Goal: Information Seeking & Learning: Find specific fact

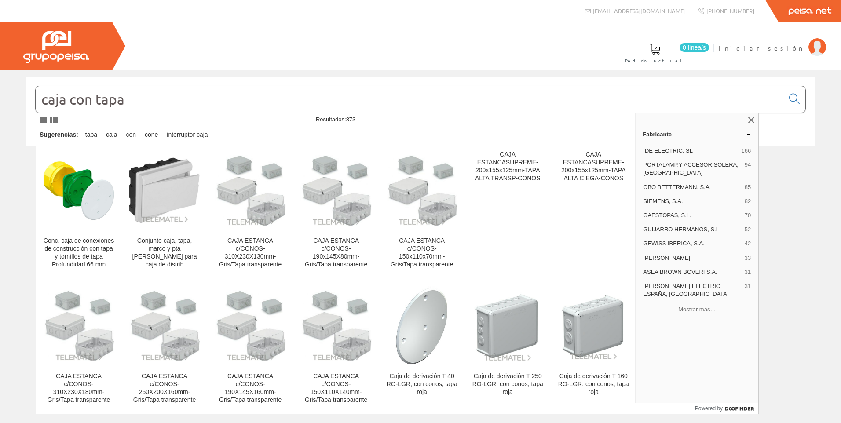
click at [144, 99] on input "caja con tapa" at bounding box center [410, 99] width 748 height 26
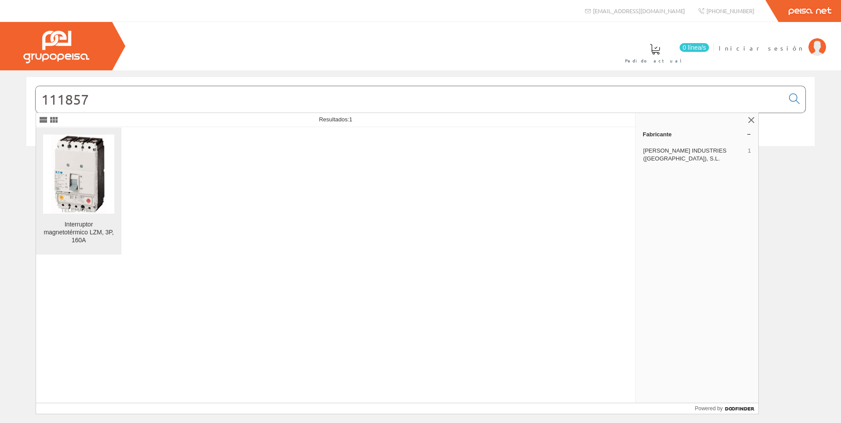
type input "111857"
click at [71, 229] on div "Interruptor magnetotérmico LZM, 3P, 160A" at bounding box center [78, 233] width 71 height 24
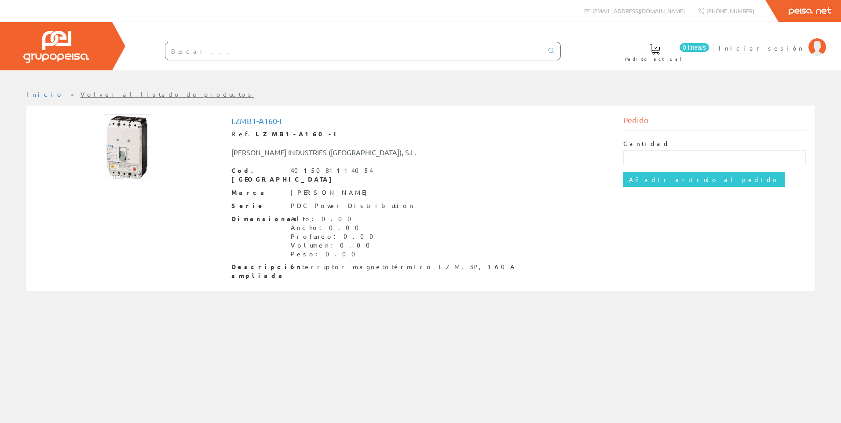
click at [237, 50] on input "text" at bounding box center [354, 51] width 378 height 18
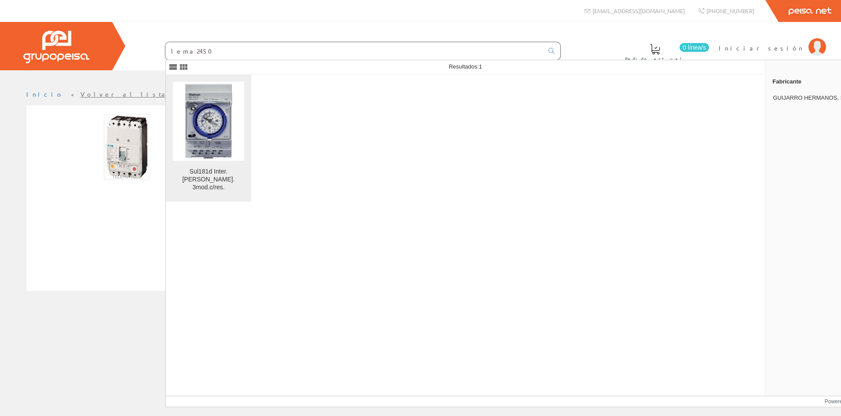
type input "lema2450"
click at [216, 176] on div "Sul181d Inter. Horario Analog. 3mod.c/res." at bounding box center [208, 180] width 71 height 24
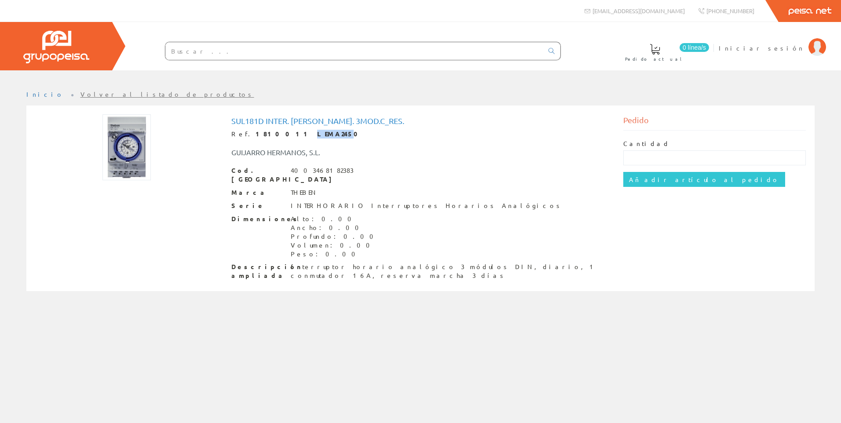
drag, startPoint x: 299, startPoint y: 133, endPoint x: 270, endPoint y: 137, distance: 28.4
click at [270, 137] on strong "1810011 LEMA2450" at bounding box center [310, 134] width 108 height 8
drag, startPoint x: 270, startPoint y: 137, endPoint x: 298, endPoint y: 135, distance: 27.3
click at [295, 136] on strong "1810011 LEMA2450" at bounding box center [310, 134] width 108 height 8
drag, startPoint x: 305, startPoint y: 133, endPoint x: 270, endPoint y: 135, distance: 34.3
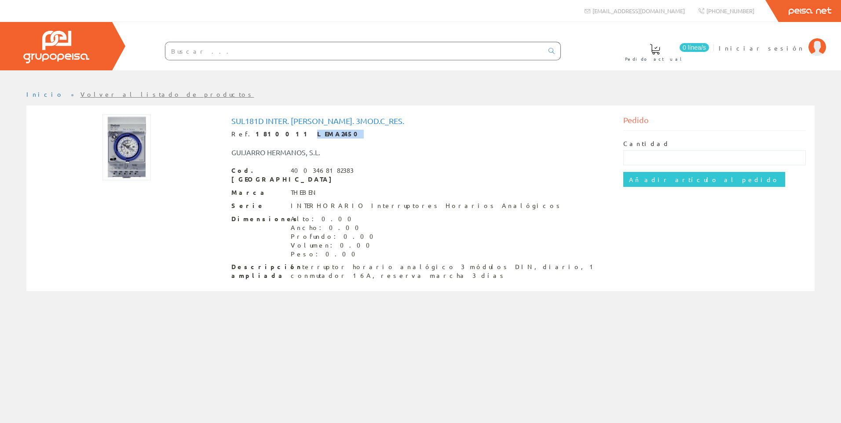
click at [270, 135] on div "Ref. 1810011 LEMA2450" at bounding box center [420, 134] width 379 height 9
copy strong "LEMA2450"
click at [781, 48] on span "Iniciar sesión" at bounding box center [761, 48] width 85 height 9
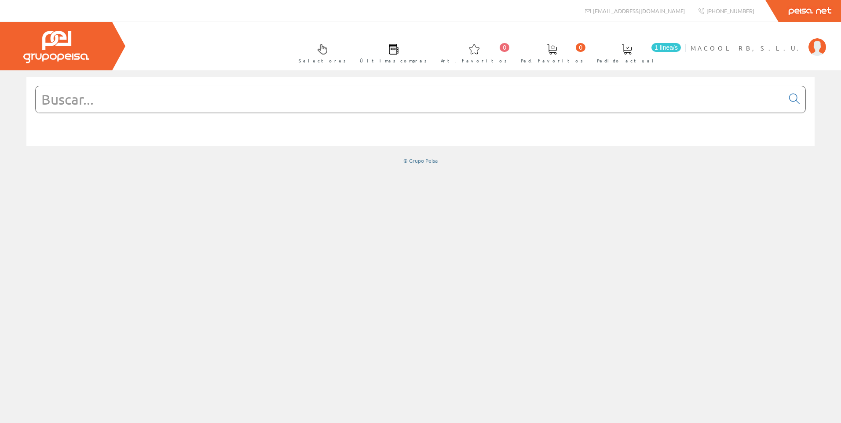
click at [114, 97] on input "text" at bounding box center [410, 99] width 748 height 26
paste input "LEMA2450"
type input "LEMA2450"
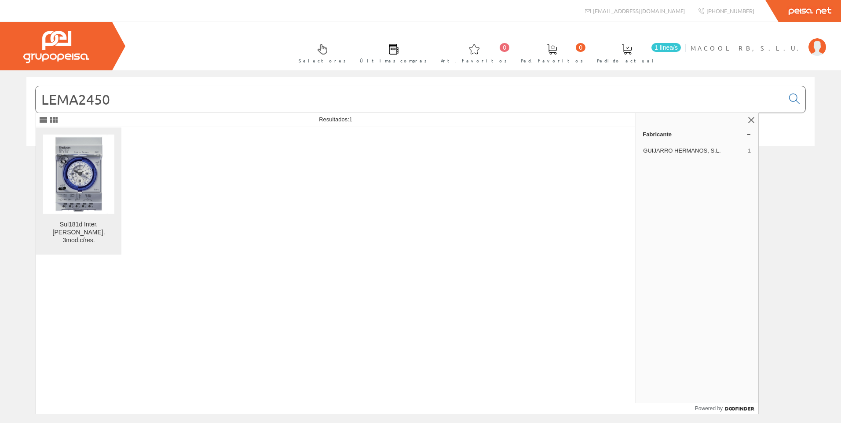
click at [101, 216] on link "Sul181d Inter. Horario Analog. 3mod.c/res." at bounding box center [78, 191] width 85 height 127
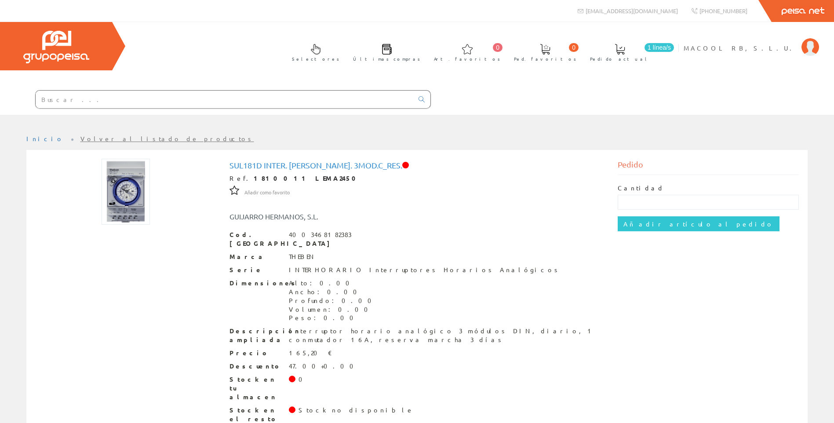
drag, startPoint x: 411, startPoint y: 166, endPoint x: 231, endPoint y: 162, distance: 180.3
click at [231, 162] on h1 "Sul181d Inter. [PERSON_NAME]. 3mod.c_res." at bounding box center [418, 165] width 376 height 9
copy h1 "Sul181d Inter. [PERSON_NAME]. 3mod.c_res."
click at [167, 97] on input "text" at bounding box center [225, 100] width 378 height 18
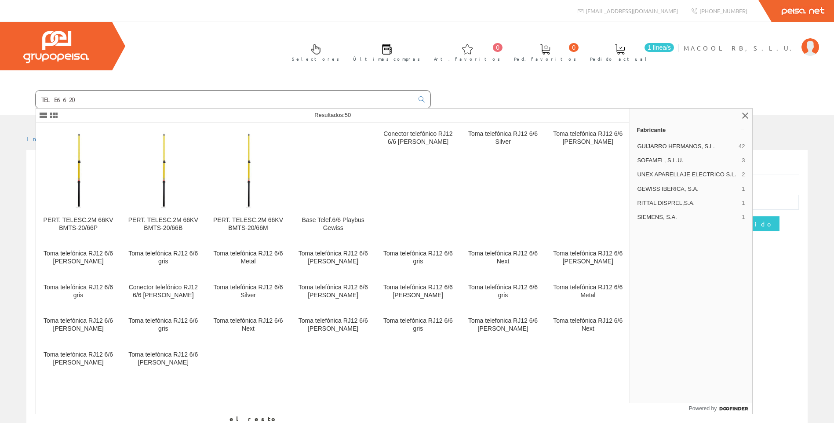
type input "TELE6620"
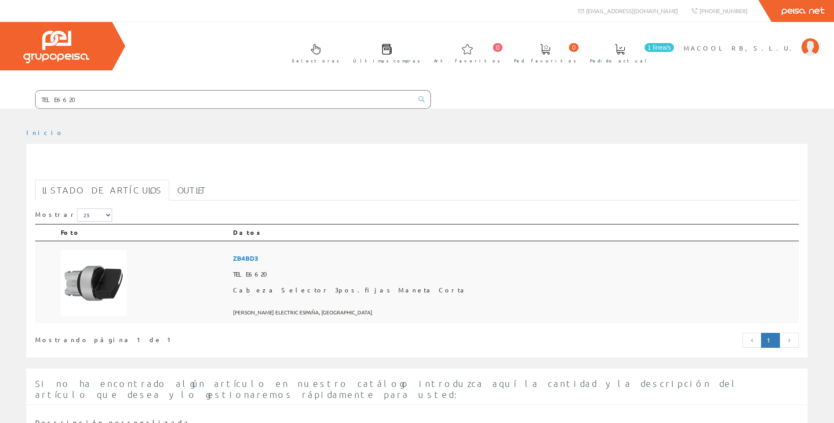
click at [98, 283] on img at bounding box center [94, 283] width 66 height 66
